Goal: Task Accomplishment & Management: Check status

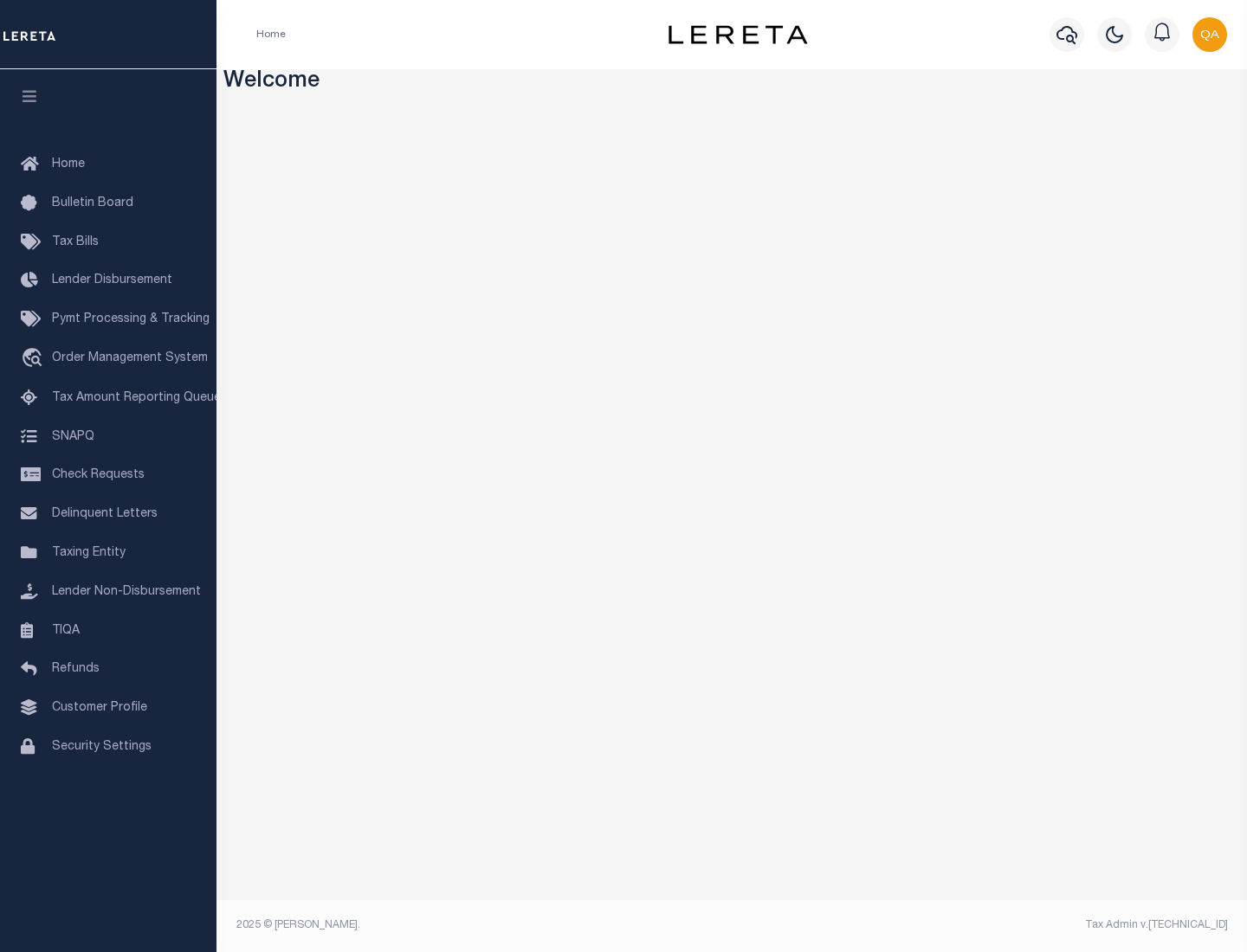
click at [108, 476] on span "Check Requests" at bounding box center [98, 475] width 93 height 12
select select "50"
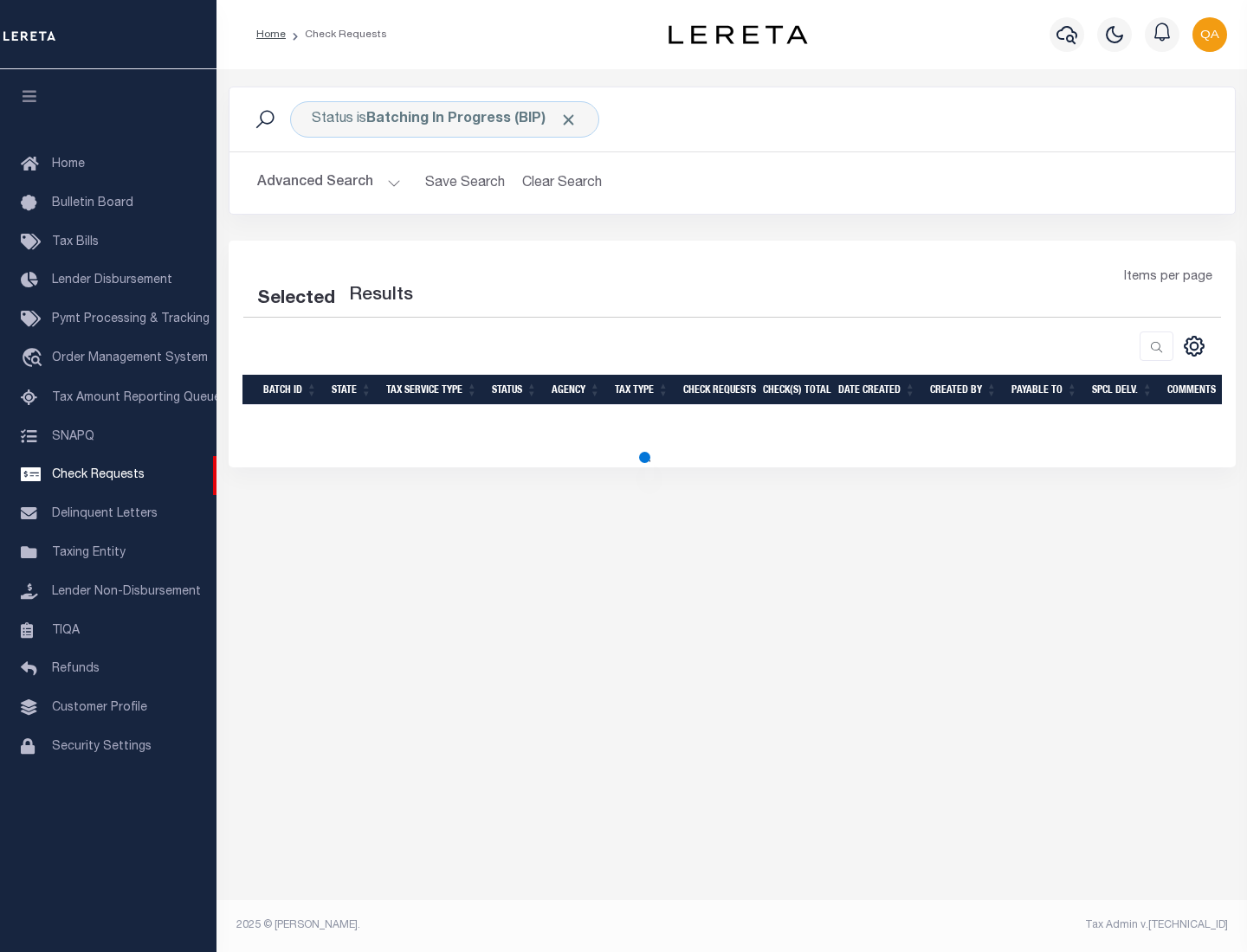
select select "50"
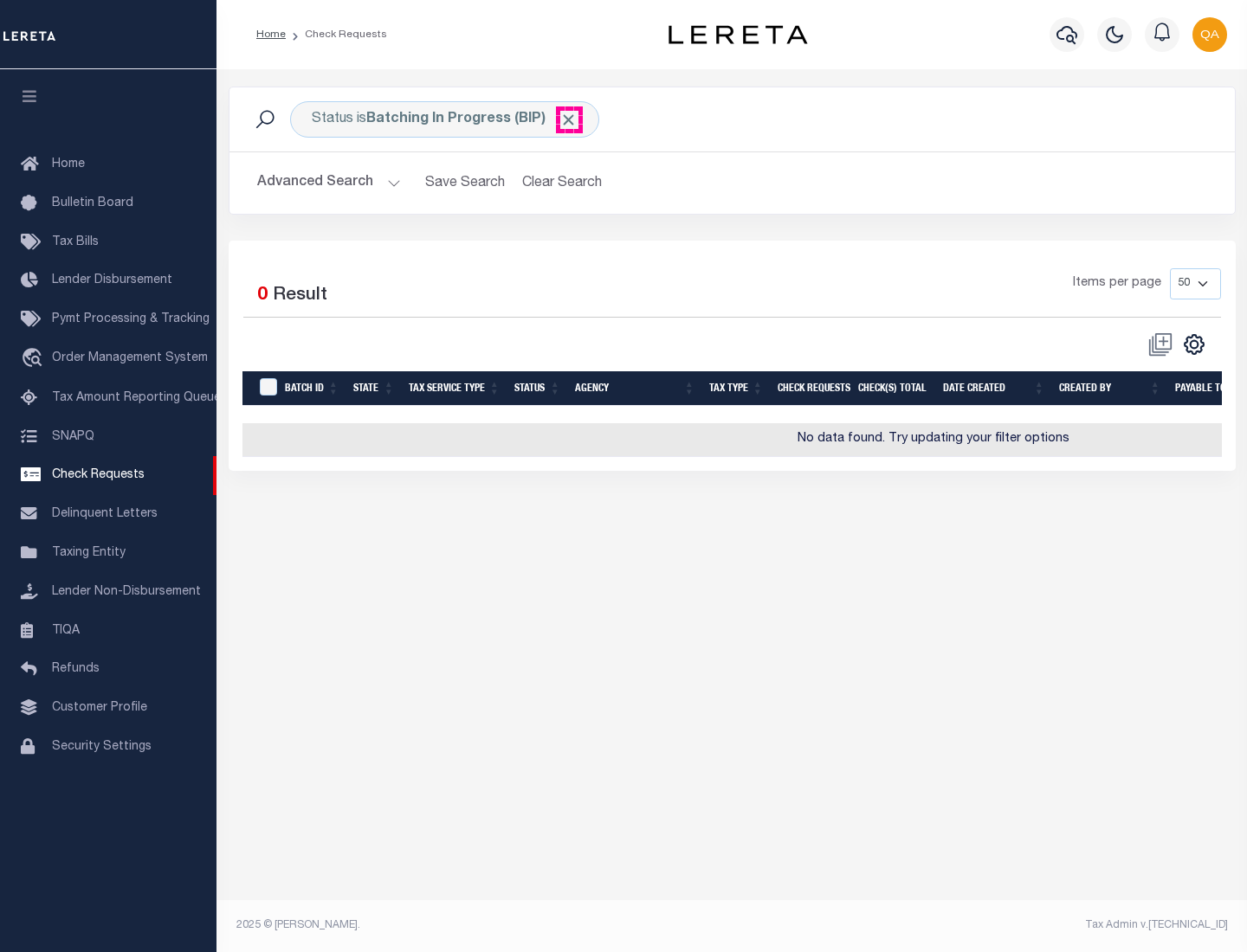
click at [568, 119] on span "Click to Remove" at bounding box center [568, 120] width 18 height 18
